Goal: Use online tool/utility: Utilize a website feature to perform a specific function

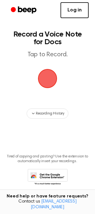
click at [77, 15] on link "Log in" at bounding box center [75, 10] width 28 height 16
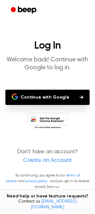
click at [60, 91] on button "Continue with Google" at bounding box center [47, 97] width 85 height 15
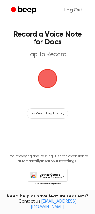
click at [51, 129] on main "Record a Voice Note for Docs Tap to Record. Recording History Tired of copying …" at bounding box center [47, 102] width 95 height 204
click at [45, 73] on span "button" at bounding box center [47, 78] width 19 height 19
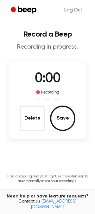
click at [45, 80] on span "0:00" at bounding box center [47, 78] width 25 height 13
click at [44, 144] on main "Record a Beep Recording in progress. 0:04 Recording Delete Save Tired of copyin…" at bounding box center [47, 112] width 95 height 224
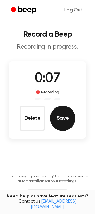
click at [53, 116] on button "Save" at bounding box center [62, 118] width 25 height 25
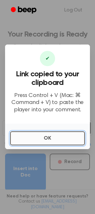
click at [46, 136] on button "OK" at bounding box center [47, 138] width 75 height 14
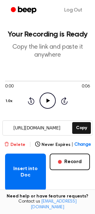
click at [20, 143] on button "Delete" at bounding box center [14, 145] width 21 height 7
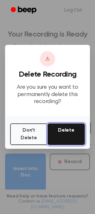
click at [68, 130] on button "Delete" at bounding box center [67, 134] width 38 height 22
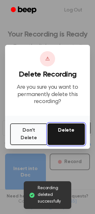
click at [68, 130] on button "Delete" at bounding box center [67, 134] width 38 height 22
